Goal: Information Seeking & Learning: Learn about a topic

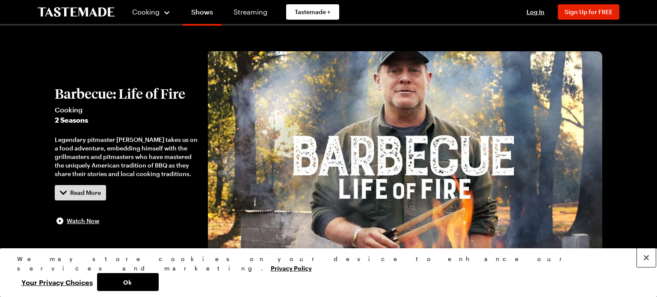
click at [647, 267] on button "Close" at bounding box center [646, 258] width 19 height 19
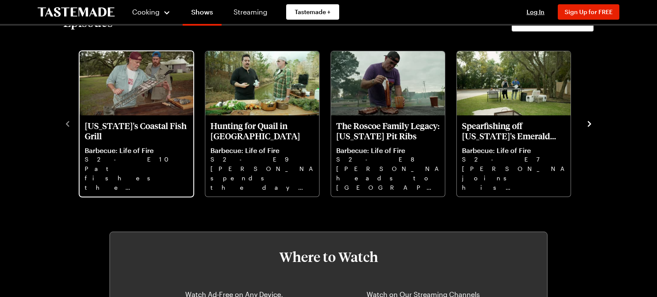
scroll to position [292, 0]
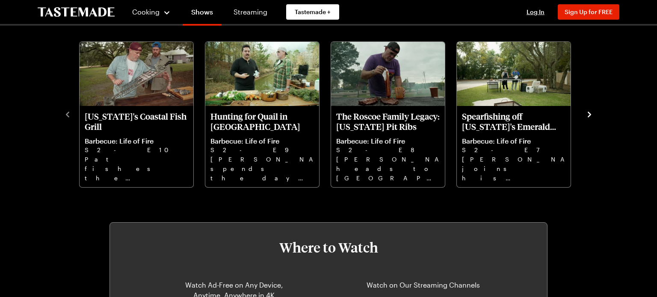
click at [588, 117] on icon "navigate to next item" at bounding box center [589, 115] width 3 height 6
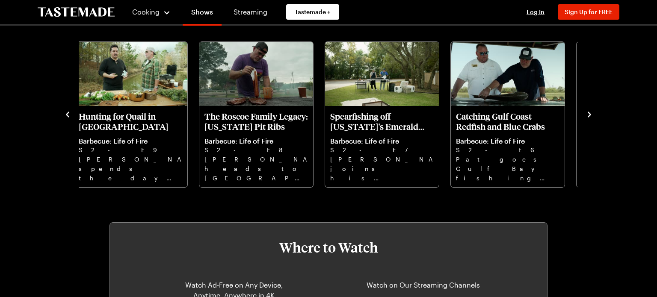
click at [588, 117] on icon "navigate to next item" at bounding box center [589, 115] width 3 height 6
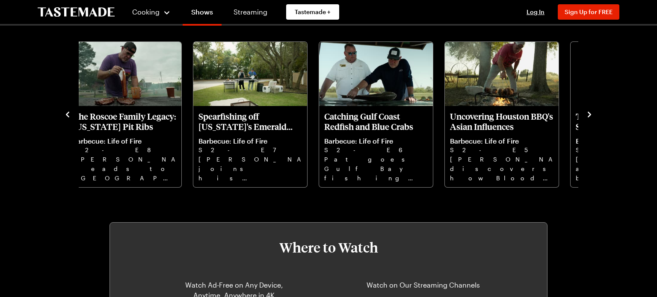
click at [588, 117] on icon "navigate to next item" at bounding box center [589, 115] width 3 height 6
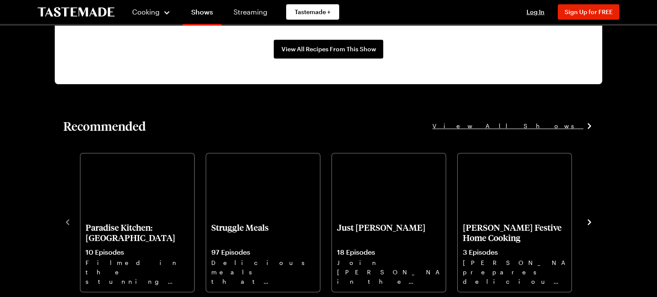
scroll to position [902, 0]
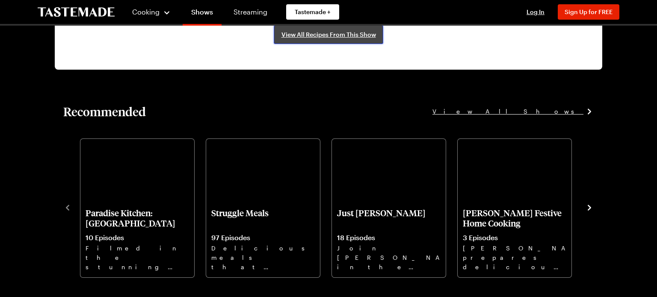
click at [326, 39] on span "View All Recipes From This Show" at bounding box center [328, 34] width 95 height 9
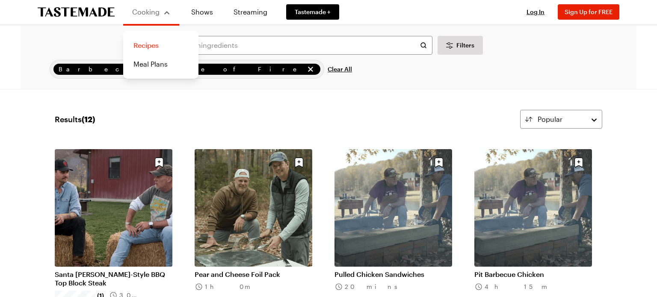
click at [172, 53] on link "Recipes" at bounding box center [160, 45] width 65 height 19
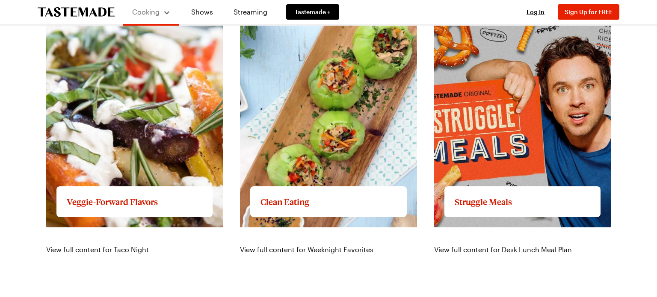
scroll to position [865, 0]
